Goal: Book appointment/travel/reservation

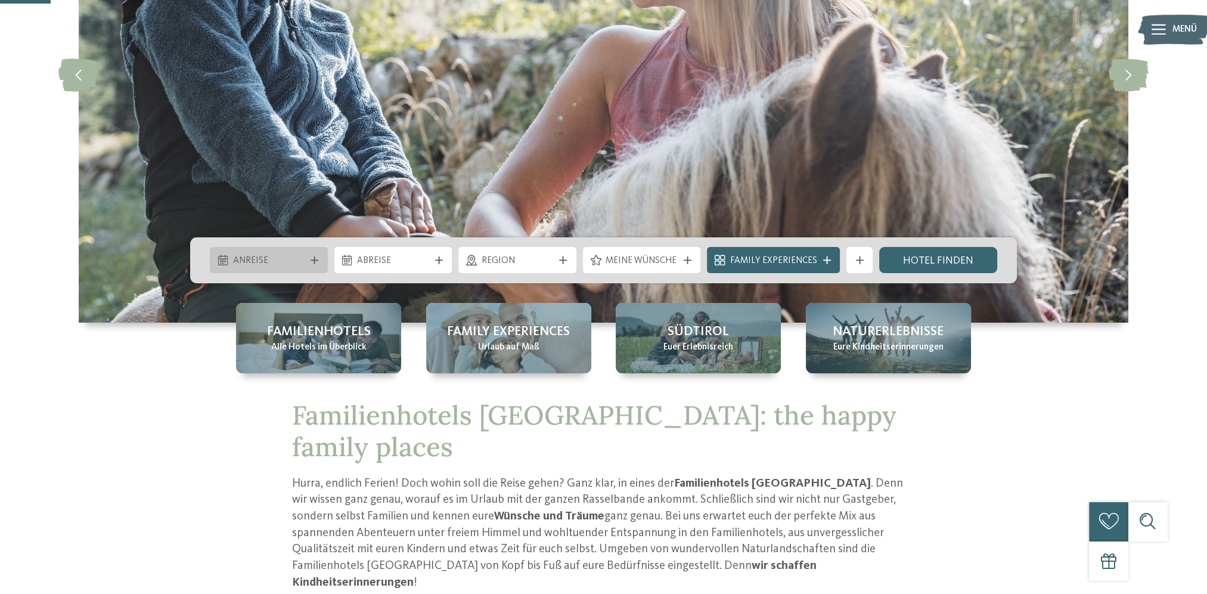
click at [284, 262] on span "Anreise" at bounding box center [269, 261] width 72 height 13
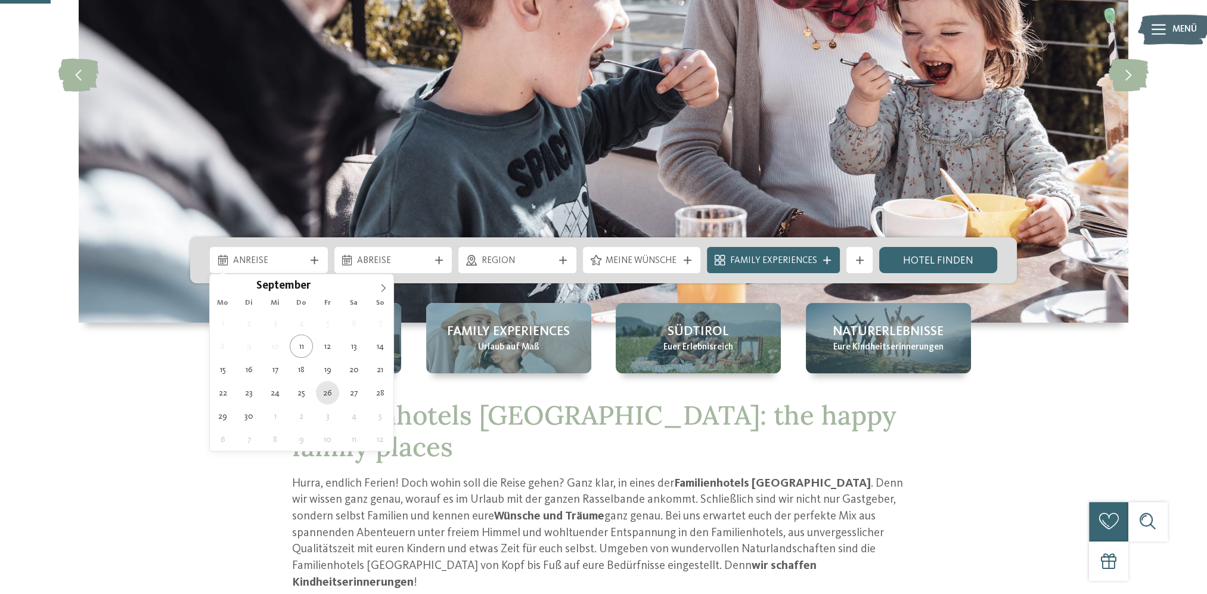
type div "26.09.2025"
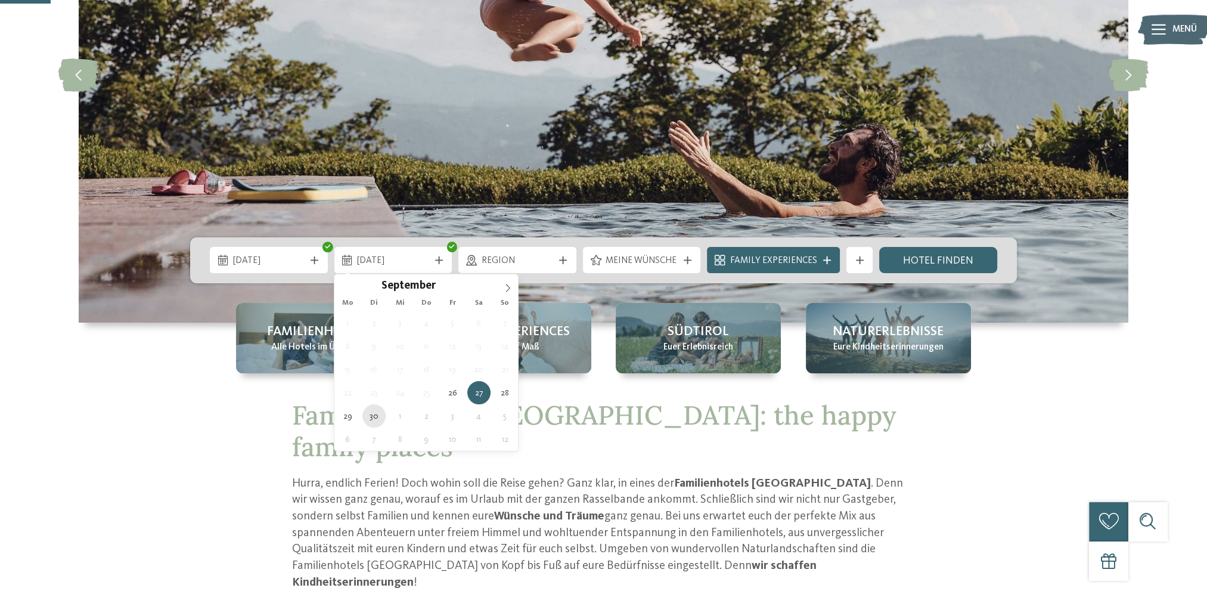
type div "30.09.2025"
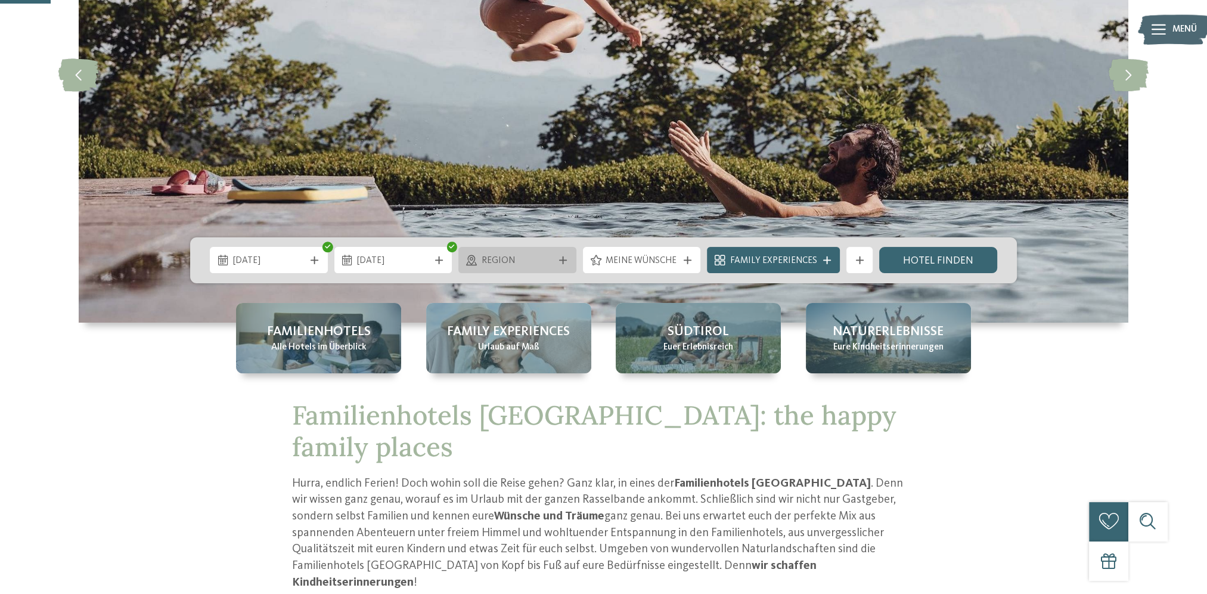
click at [544, 262] on span "Region" at bounding box center [518, 261] width 72 height 13
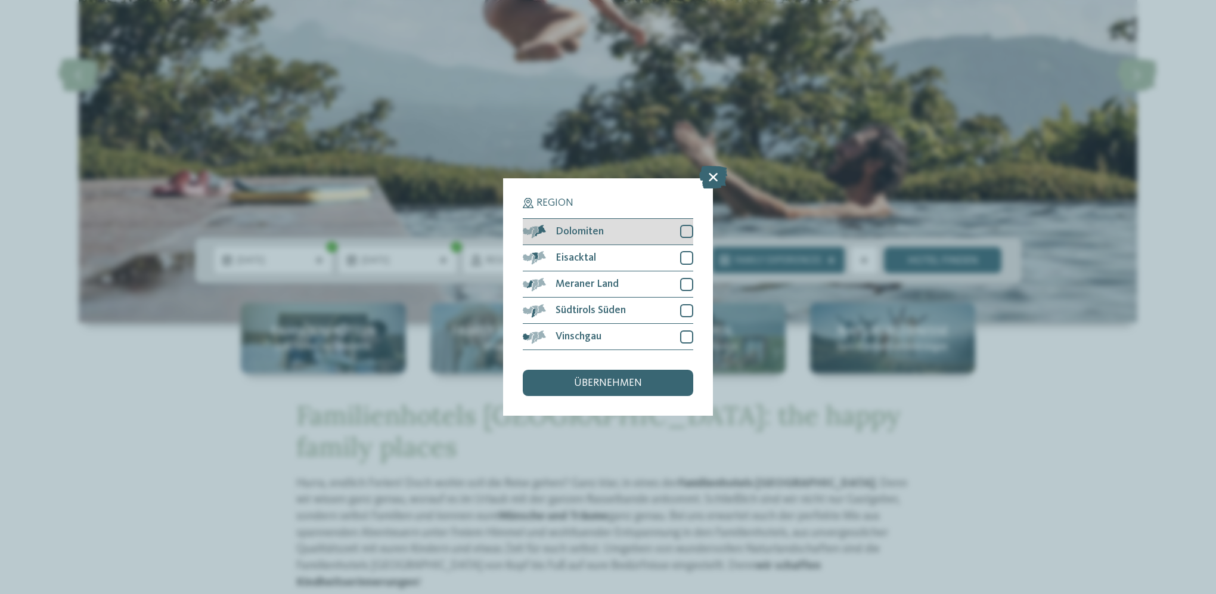
click at [693, 234] on div at bounding box center [686, 231] width 13 height 13
click at [688, 261] on div at bounding box center [686, 257] width 13 height 13
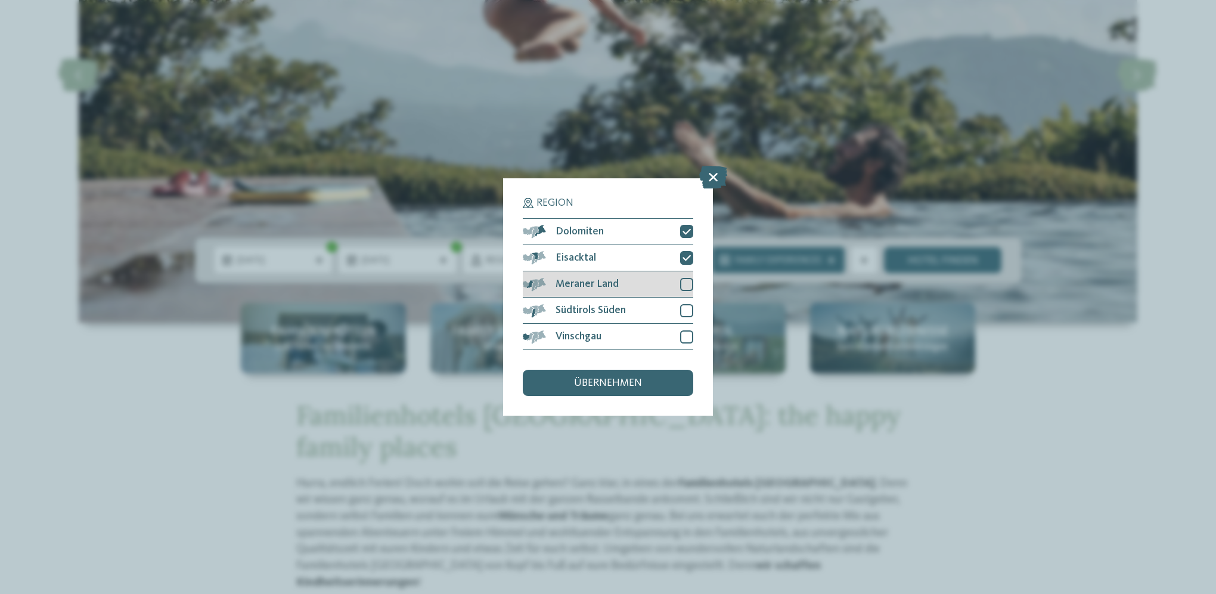
click at [684, 290] on div at bounding box center [686, 284] width 13 height 13
click at [684, 311] on div at bounding box center [686, 310] width 13 height 13
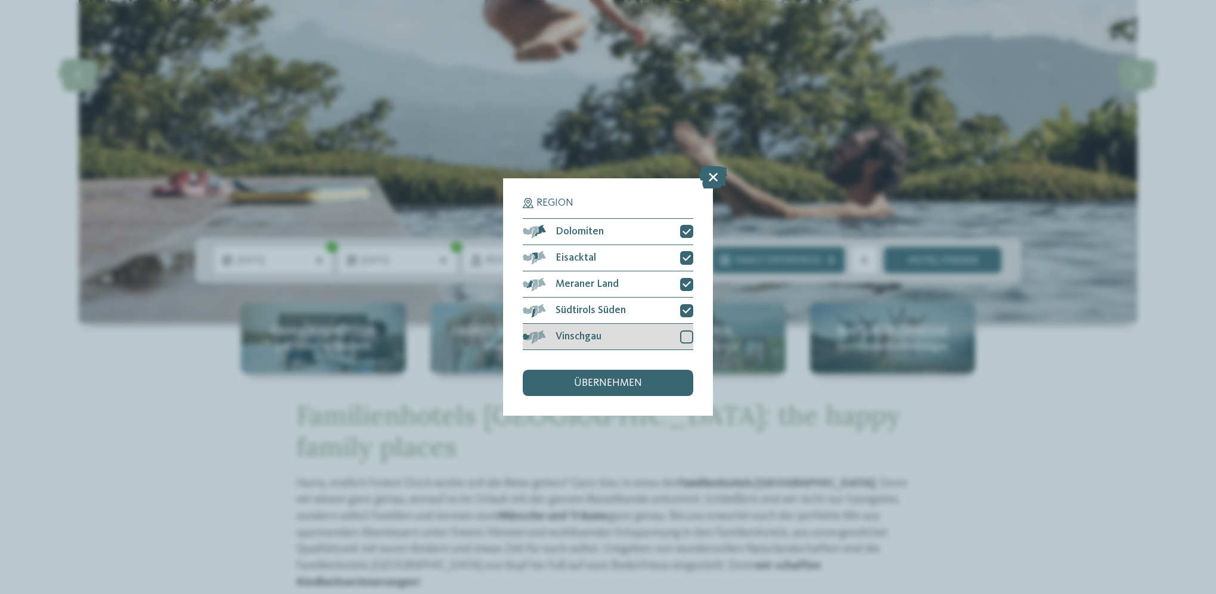
click at [687, 334] on div at bounding box center [686, 336] width 13 height 13
click at [650, 378] on div "übernehmen" at bounding box center [608, 383] width 170 height 26
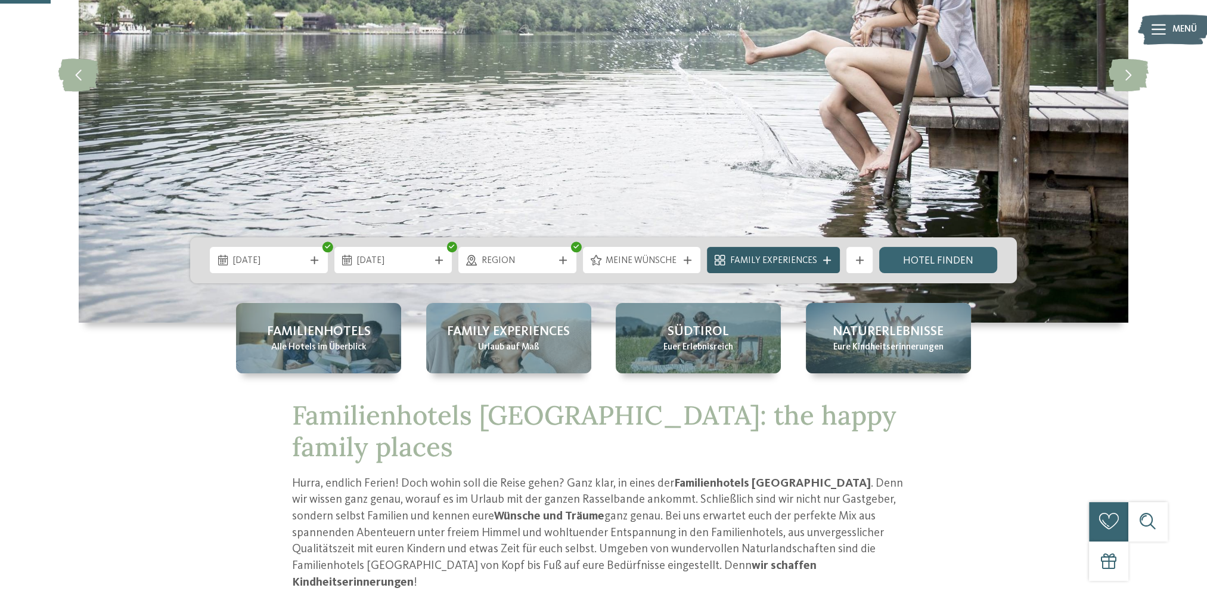
click at [797, 260] on span "Family Experiences" at bounding box center [773, 261] width 87 height 13
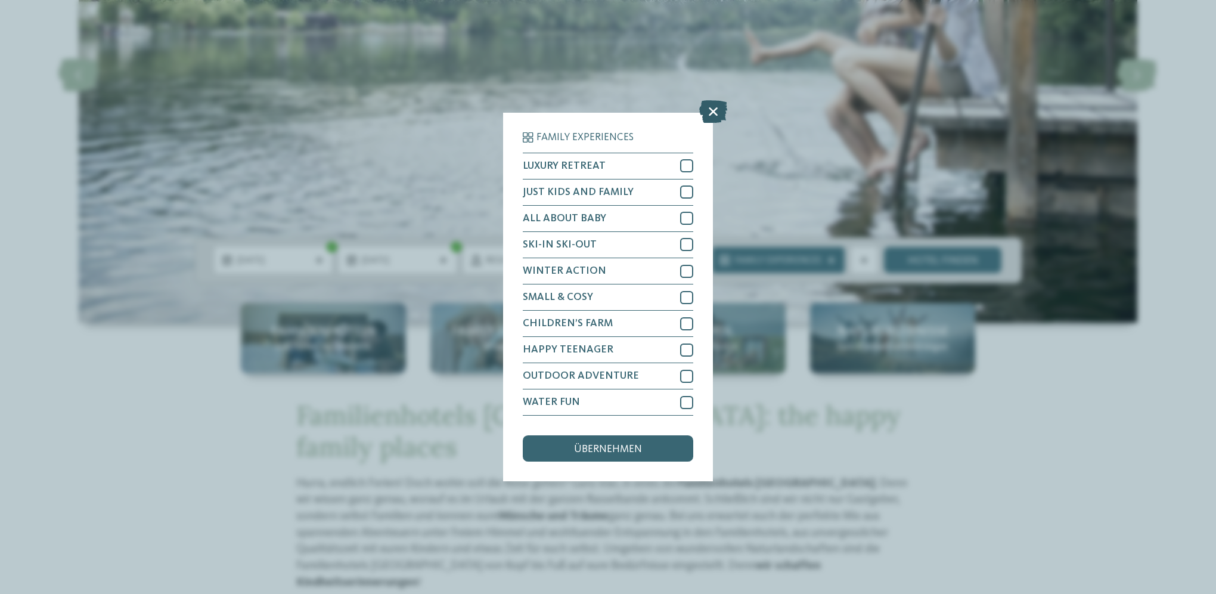
click at [707, 107] on icon at bounding box center [713, 111] width 28 height 23
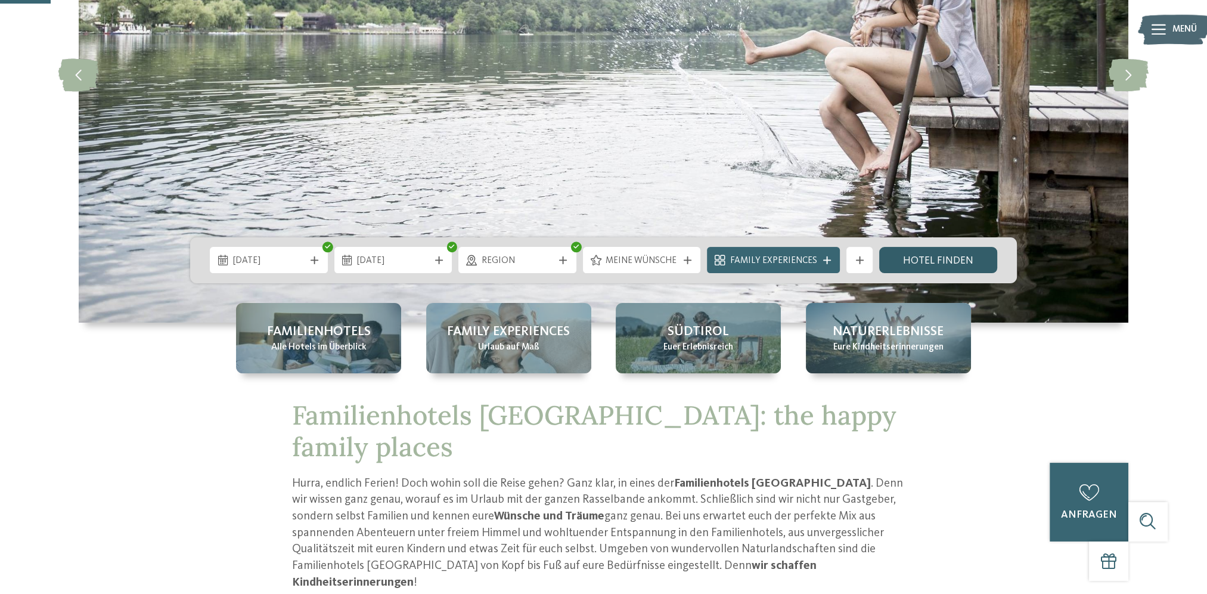
click at [936, 260] on link "Hotel finden" at bounding box center [938, 260] width 118 height 26
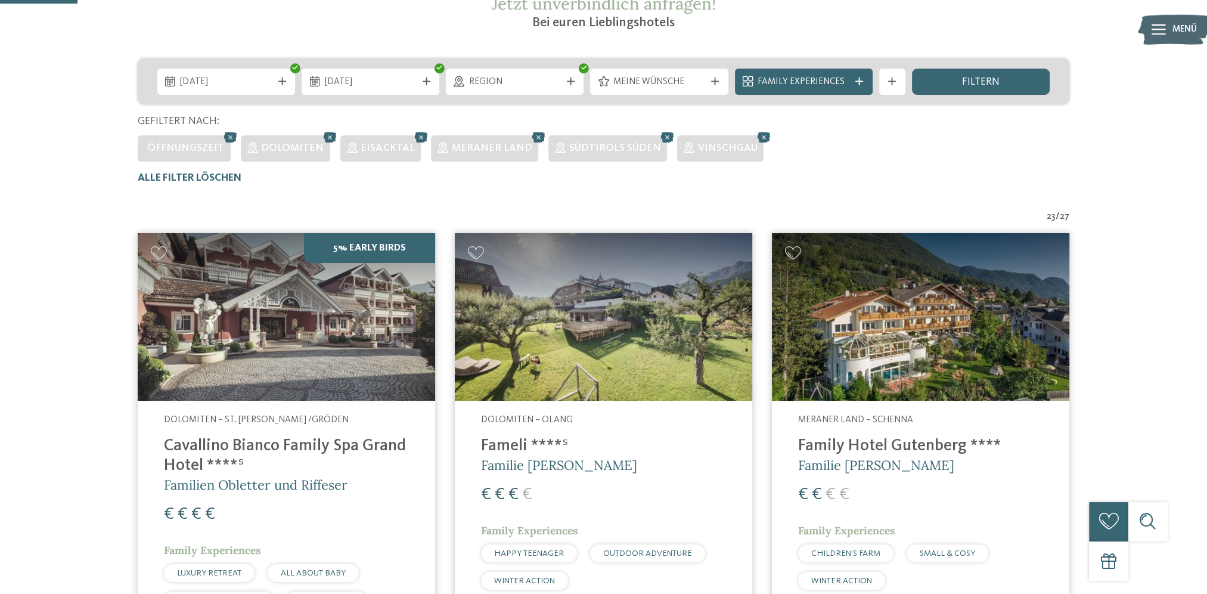
scroll to position [257, 0]
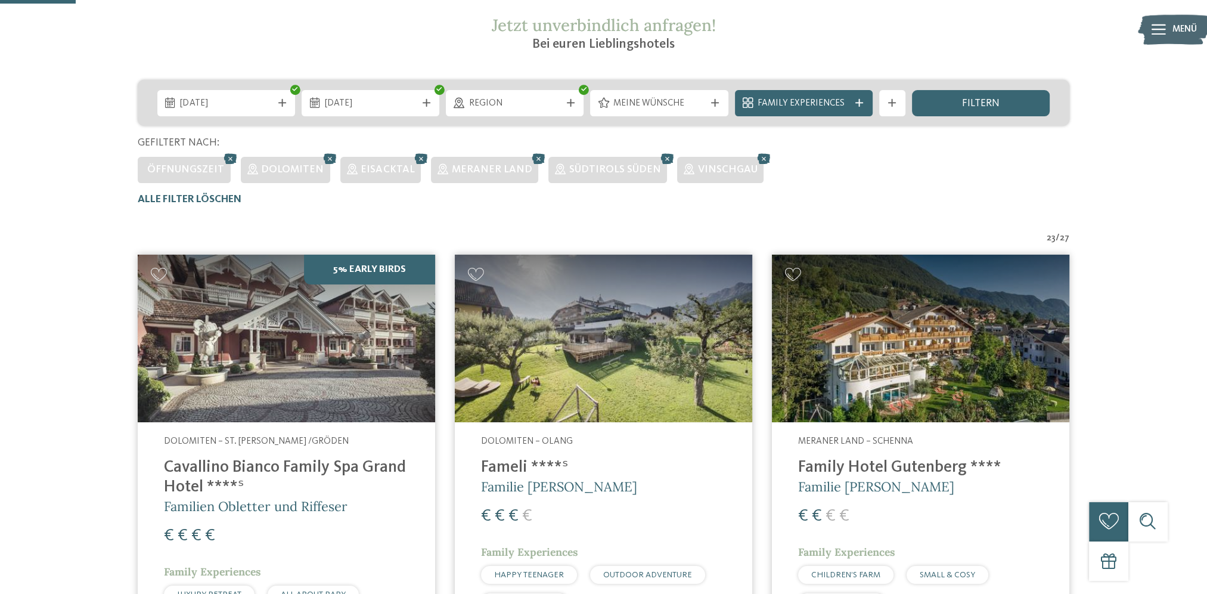
click at [649, 101] on span "Meine Wünsche" at bounding box center [659, 103] width 92 height 13
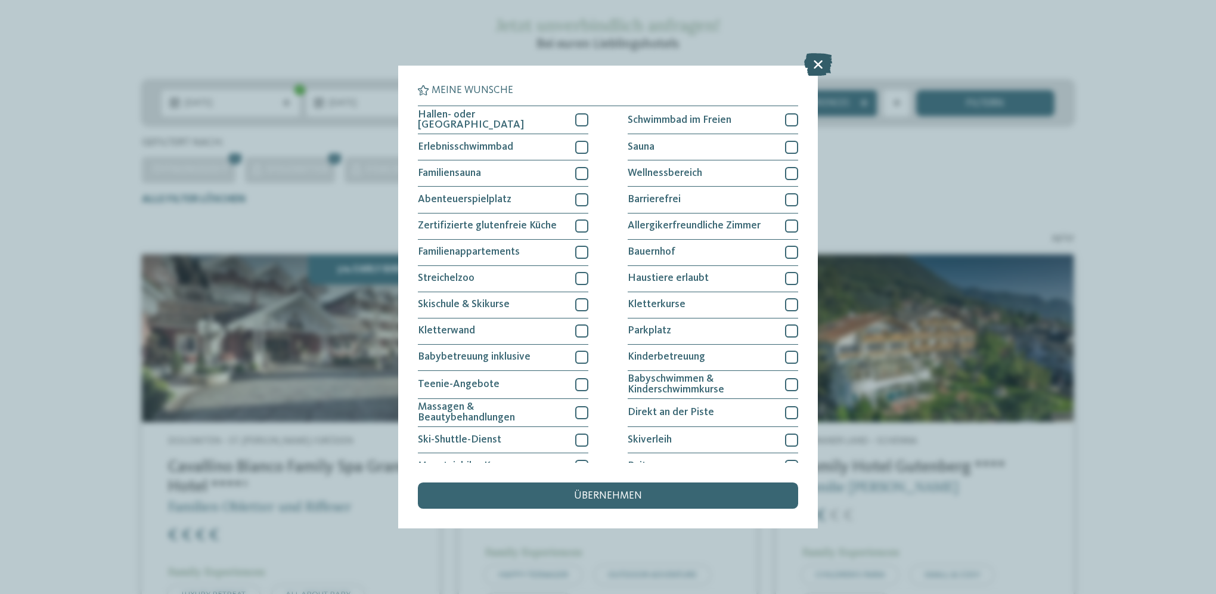
click at [817, 60] on icon at bounding box center [818, 64] width 28 height 23
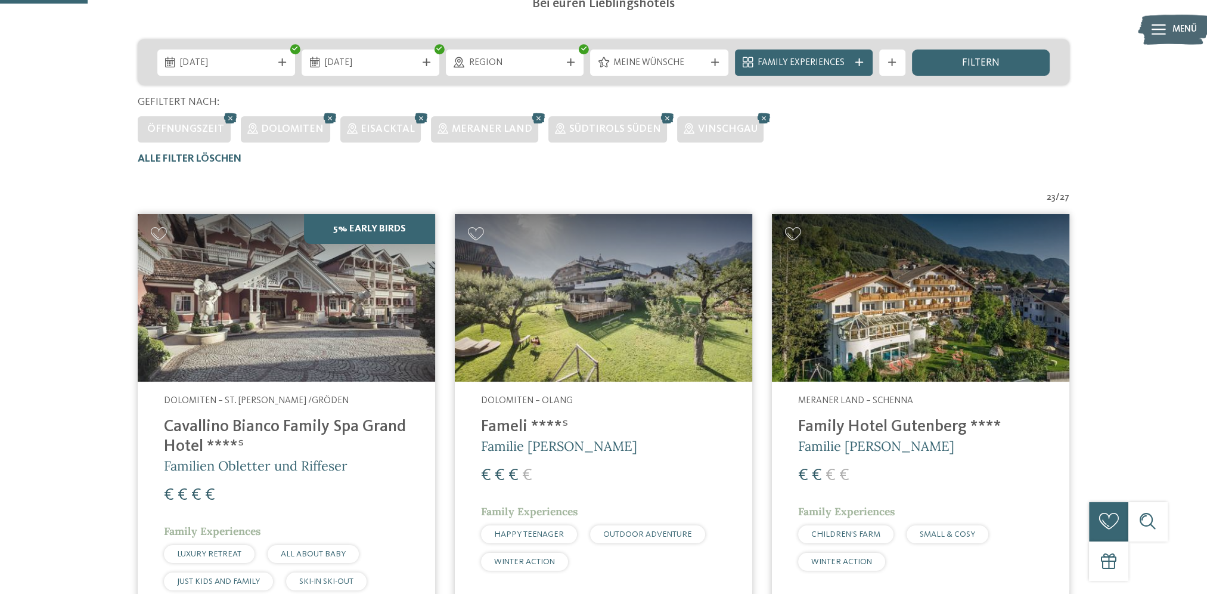
scroll to position [477, 0]
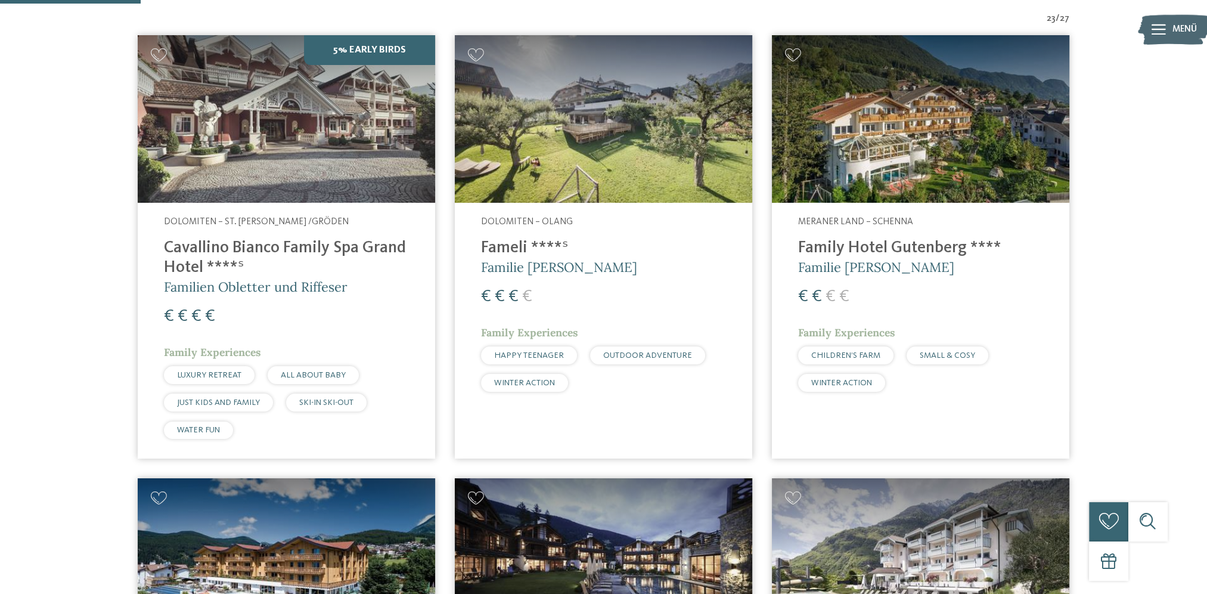
click at [270, 260] on h4 "Cavallino Bianco Family Spa Grand Hotel ****ˢ" at bounding box center [286, 257] width 245 height 39
click at [215, 288] on span "Familien Obletter und Riffeser" at bounding box center [256, 286] width 184 height 17
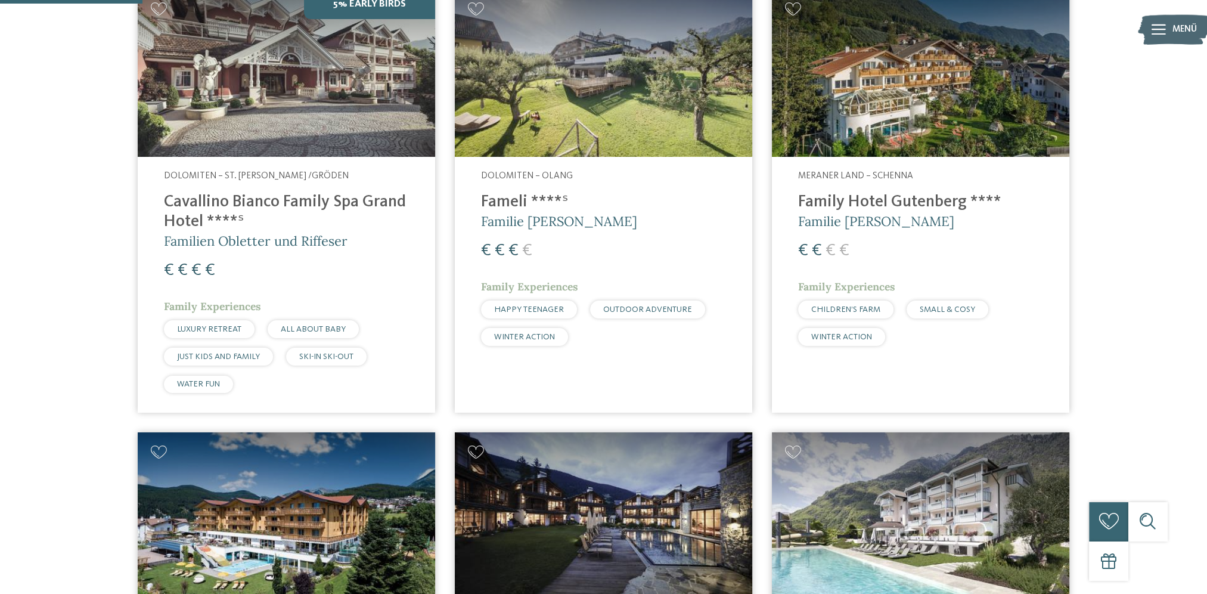
scroll to position [834, 0]
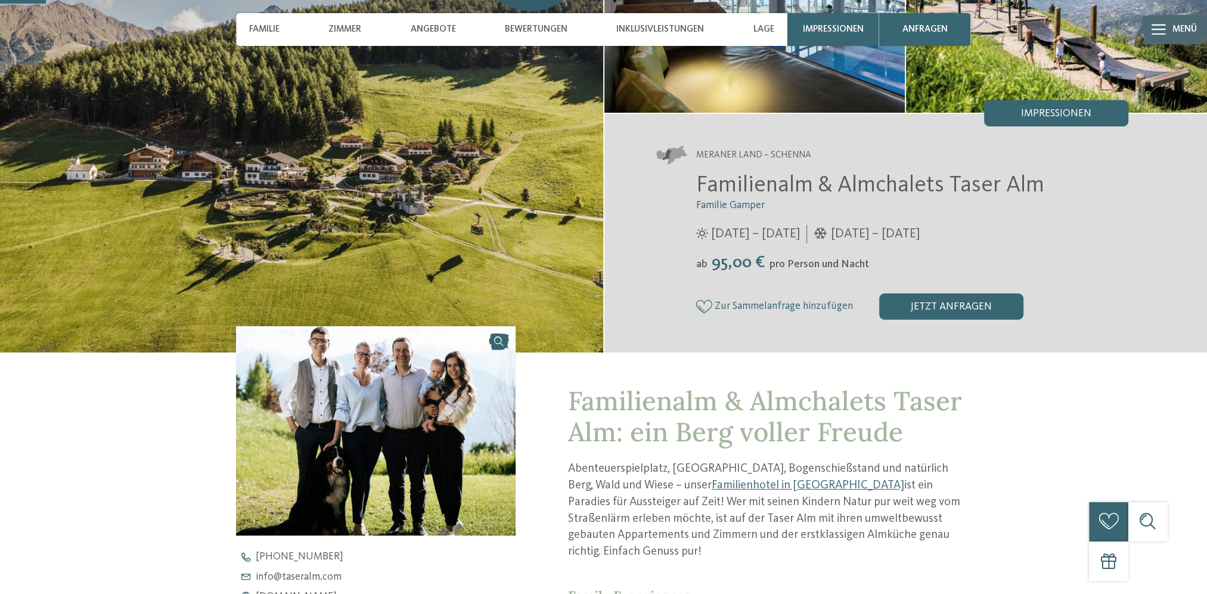
scroll to position [179, 0]
drag, startPoint x: 694, startPoint y: 263, endPoint x: 899, endPoint y: 257, distance: 205.7
click at [899, 257] on div "Familienalm & Almchalets Taser Alm Familie Gamper 12.04. – 08.11.2025 ab" at bounding box center [892, 246] width 471 height 148
click at [899, 257] on div "ab 95,00 € pro Person und Nacht" at bounding box center [912, 263] width 432 height 20
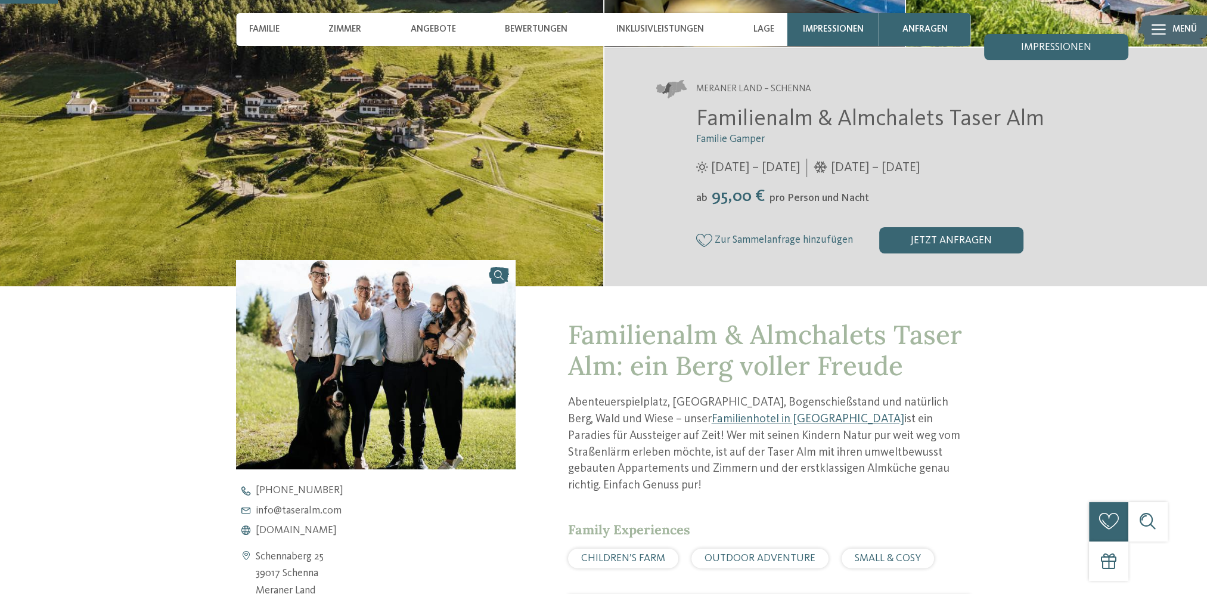
scroll to position [477, 0]
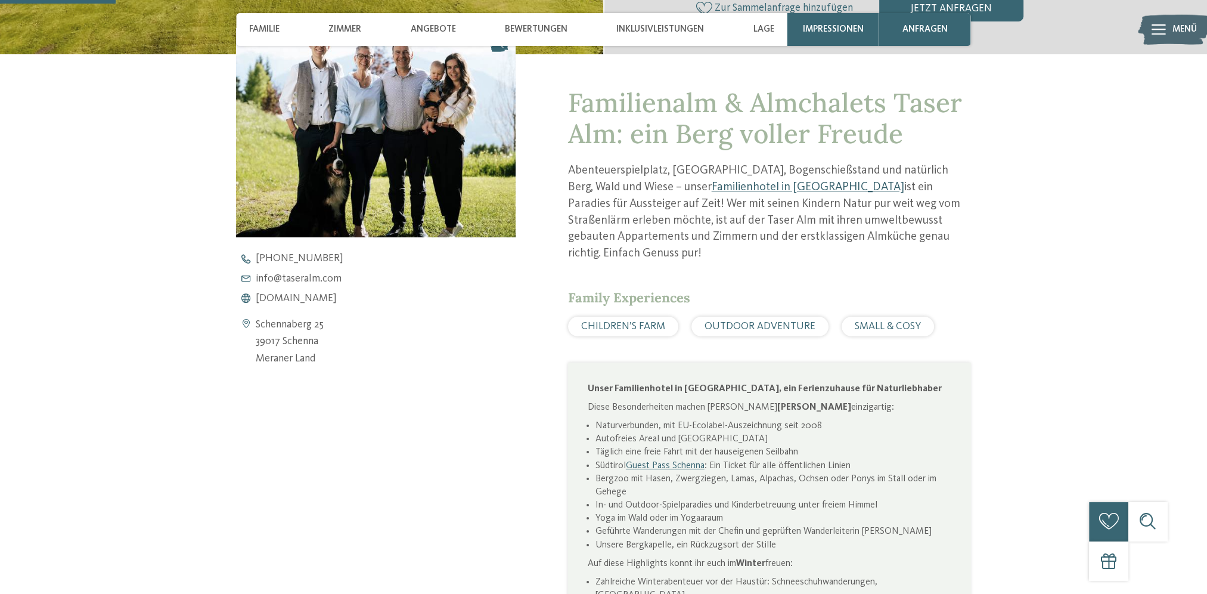
click at [712, 184] on link "Familienhotel in Schenna" at bounding box center [808, 187] width 193 height 12
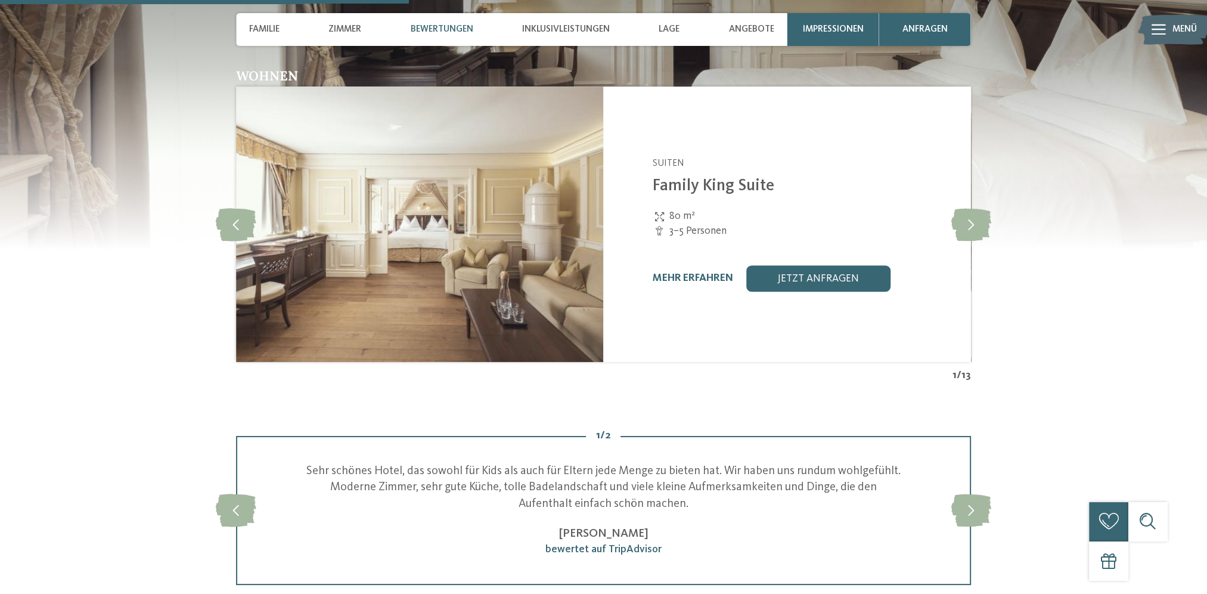
scroll to position [1371, 0]
